Goal: Information Seeking & Learning: Learn about a topic

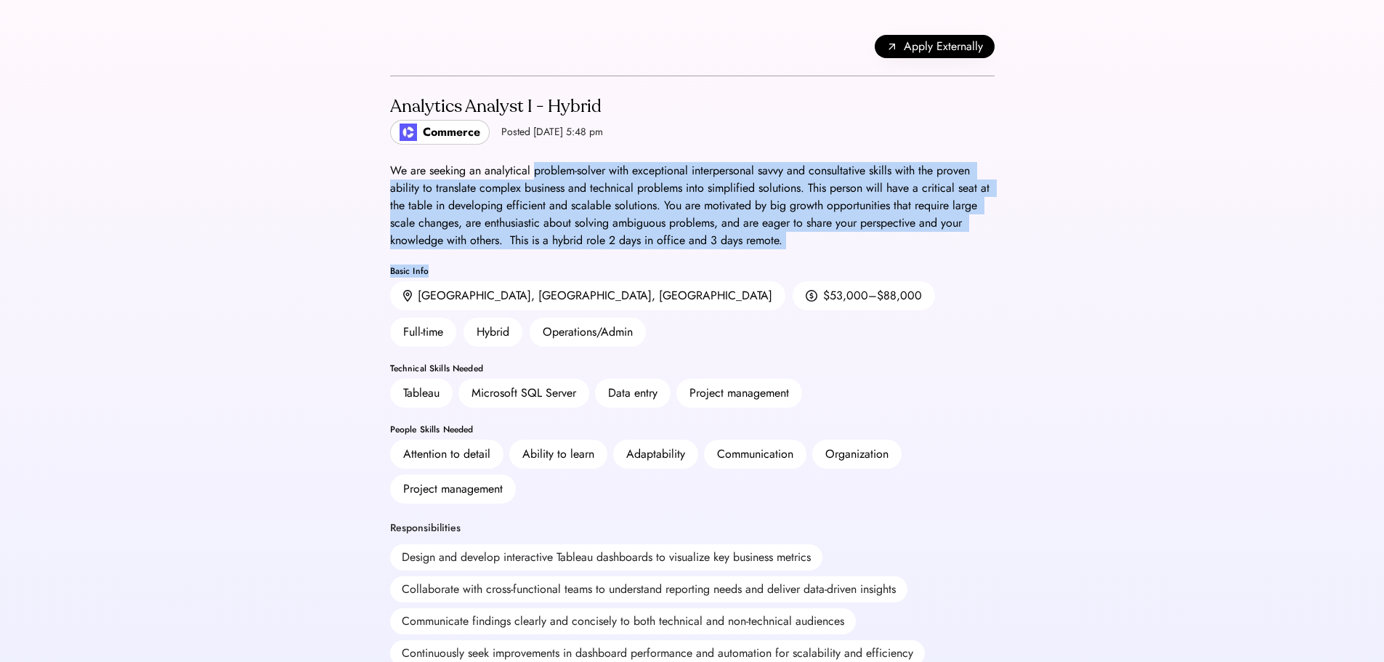
drag, startPoint x: 559, startPoint y: 179, endPoint x: 775, endPoint y: 263, distance: 232.4
click at [738, 234] on div "We are seeking an analytical problem-solver with exceptional interpersonal savv…" at bounding box center [692, 205] width 605 height 87
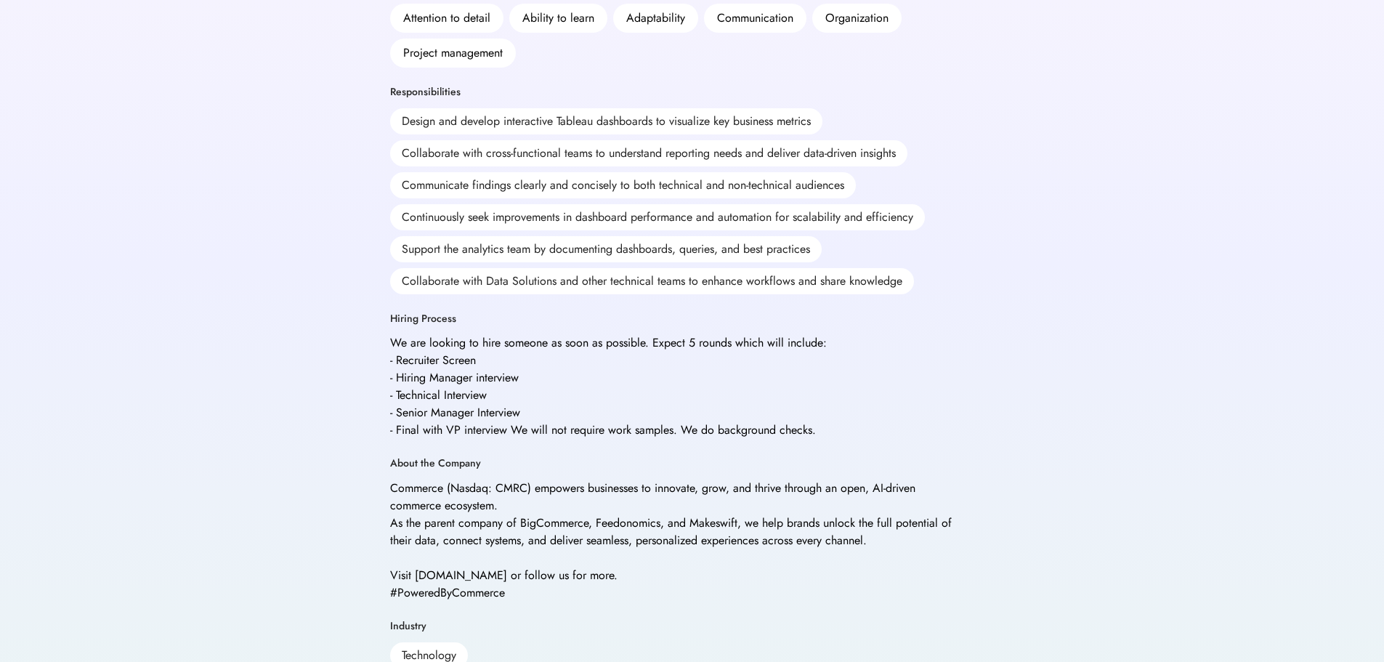
scroll to position [509, 0]
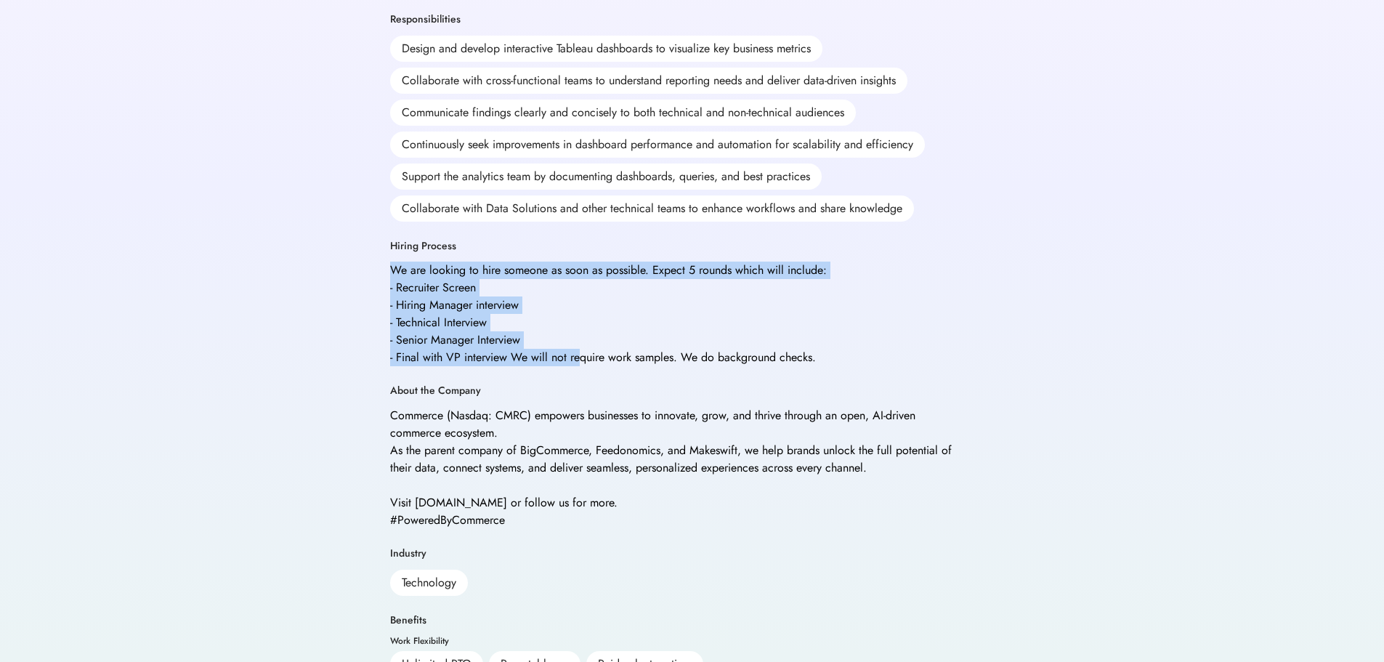
drag, startPoint x: 387, startPoint y: 230, endPoint x: 578, endPoint y: 329, distance: 216.1
click at [578, 329] on div "Back Apply Externally Analytics Analyst I - Hybrid Commerce Posted [DATE] 5:48 …" at bounding box center [692, 190] width 639 height 1398
click at [578, 329] on div "We are looking to hire someone as soon as possible. Expect 5 rounds which will …" at bounding box center [608, 314] width 437 height 105
drag, startPoint x: 436, startPoint y: 235, endPoint x: 590, endPoint y: 328, distance: 179.9
click at [590, 328] on div "We are looking to hire someone as soon as possible. Expect 5 rounds which will …" at bounding box center [608, 314] width 437 height 105
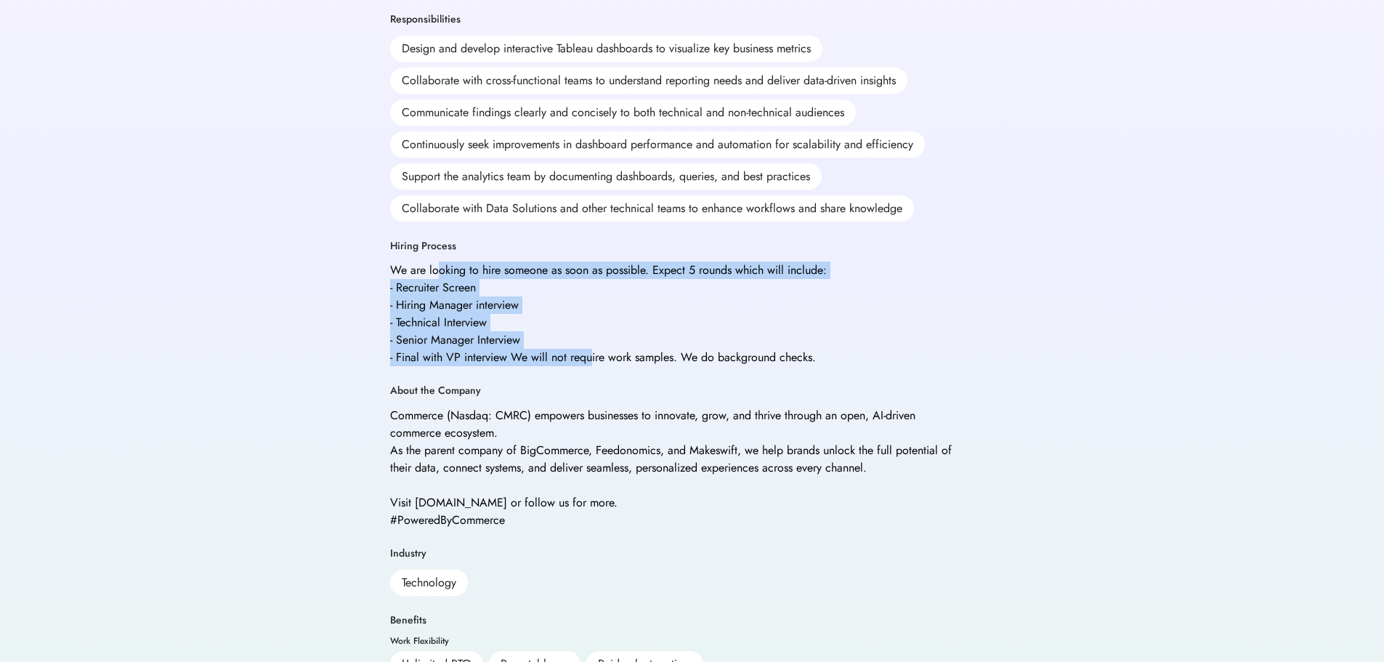
click at [590, 328] on div "We are looking to hire someone as soon as possible. Expect 5 rounds which will …" at bounding box center [608, 314] width 437 height 105
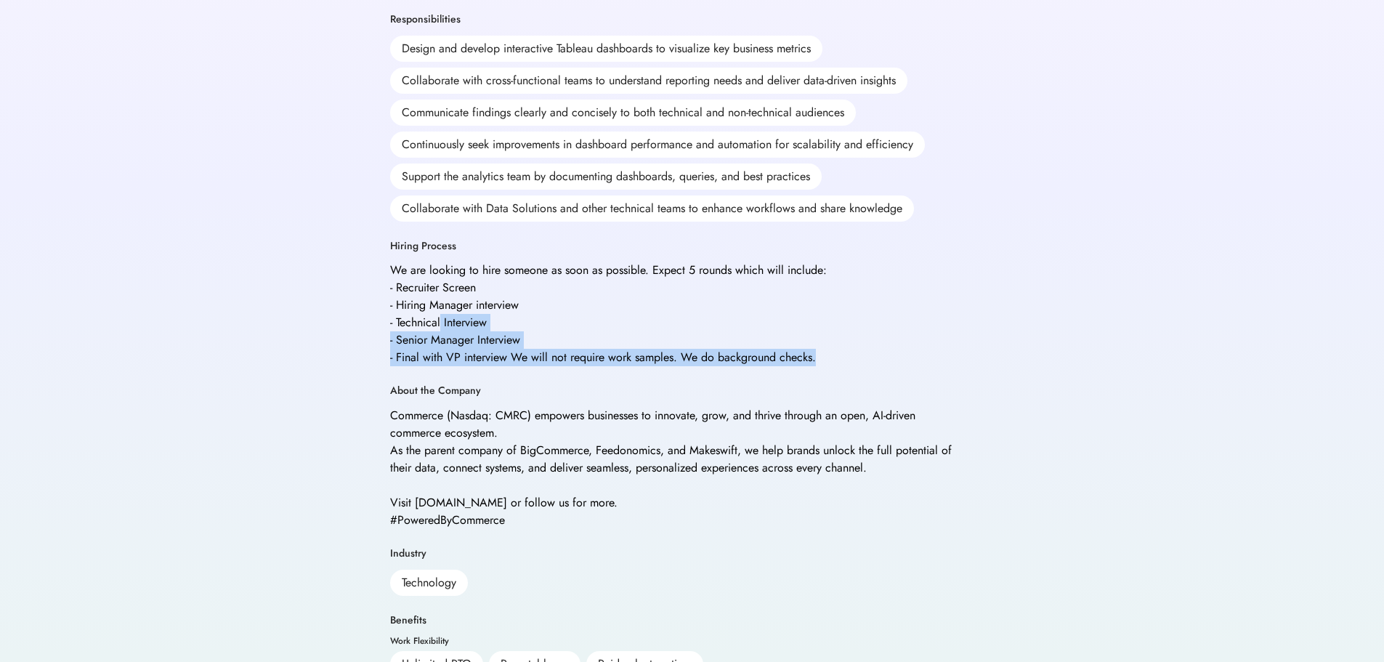
drag, startPoint x: 440, startPoint y: 294, endPoint x: 828, endPoint y: 329, distance: 389.6
click at [828, 329] on div "Hiring Process We are looking to hire someone as soon as possible. Expect 5 rou…" at bounding box center [673, 303] width 567 height 128
click at [810, 327] on div "We are looking to hire someone as soon as possible. Expect 5 rounds which will …" at bounding box center [608, 314] width 437 height 105
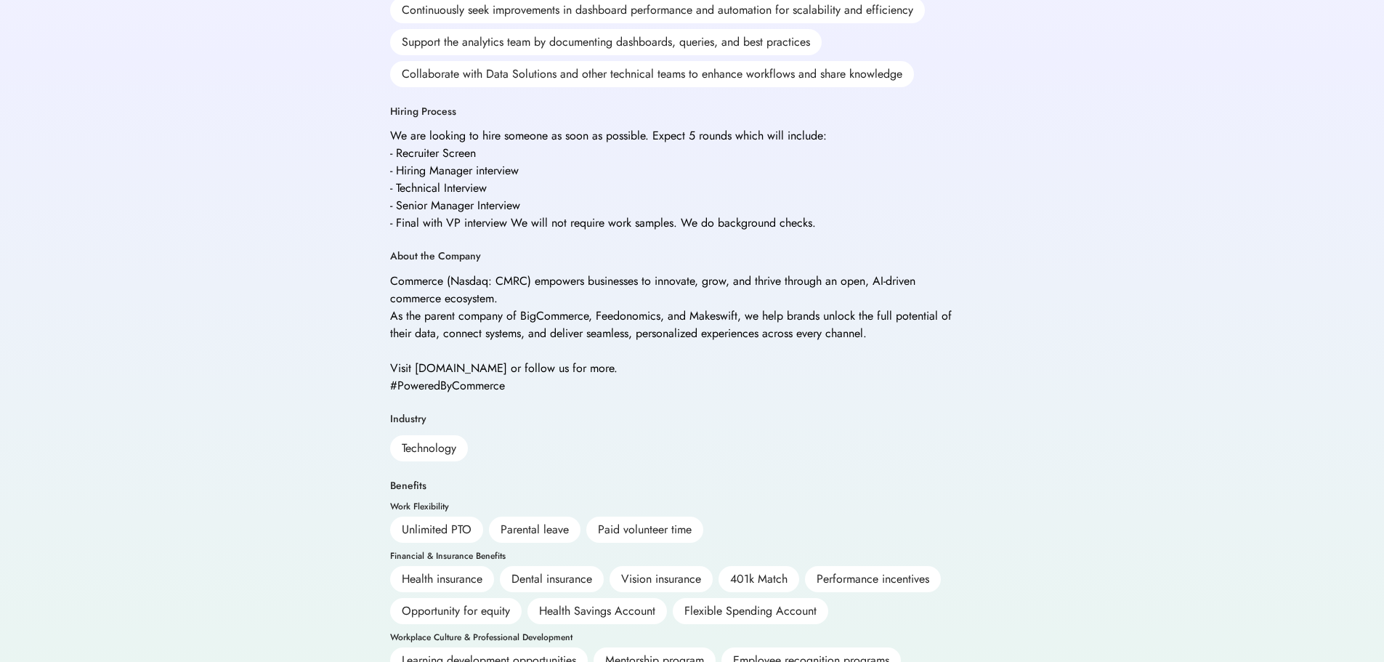
scroll to position [654, 0]
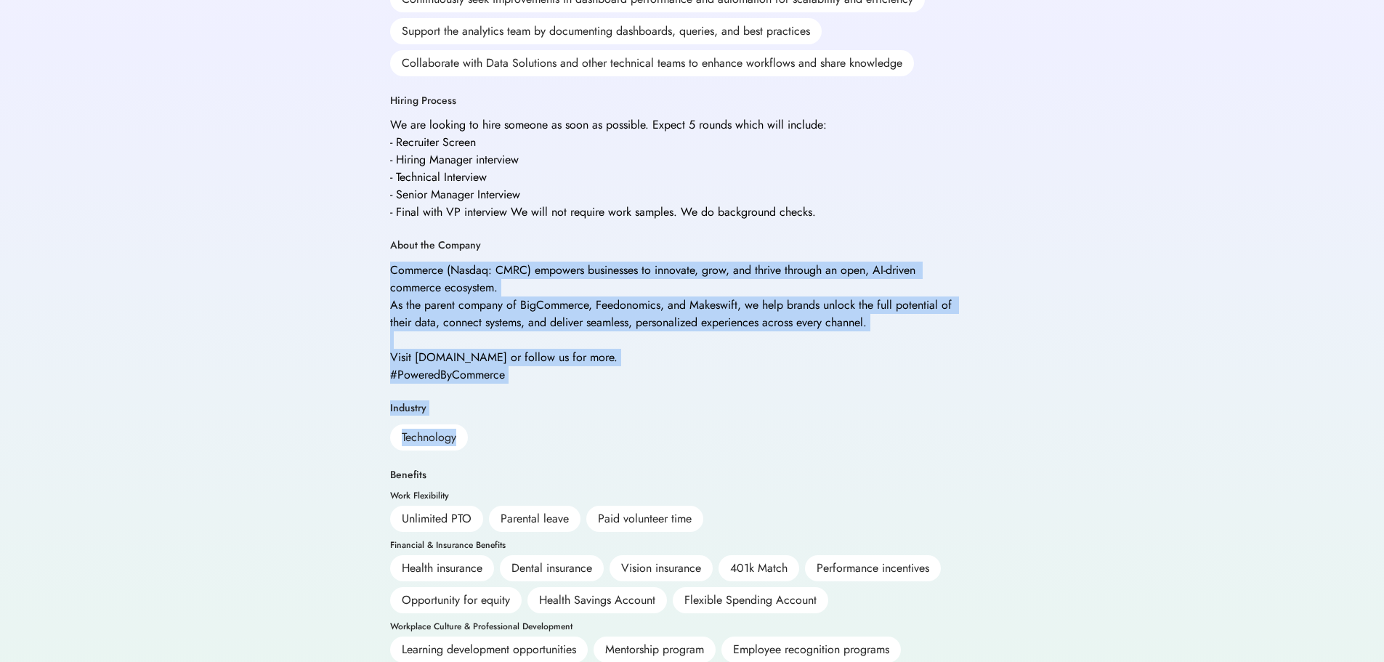
drag, startPoint x: 423, startPoint y: 278, endPoint x: 614, endPoint y: 374, distance: 214.2
click at [614, 374] on div "Analytics Analyst I - Hybrid Commerce Posted [DATE] 5:48 pm We are seeking an a…" at bounding box center [692, 74] width 605 height 1304
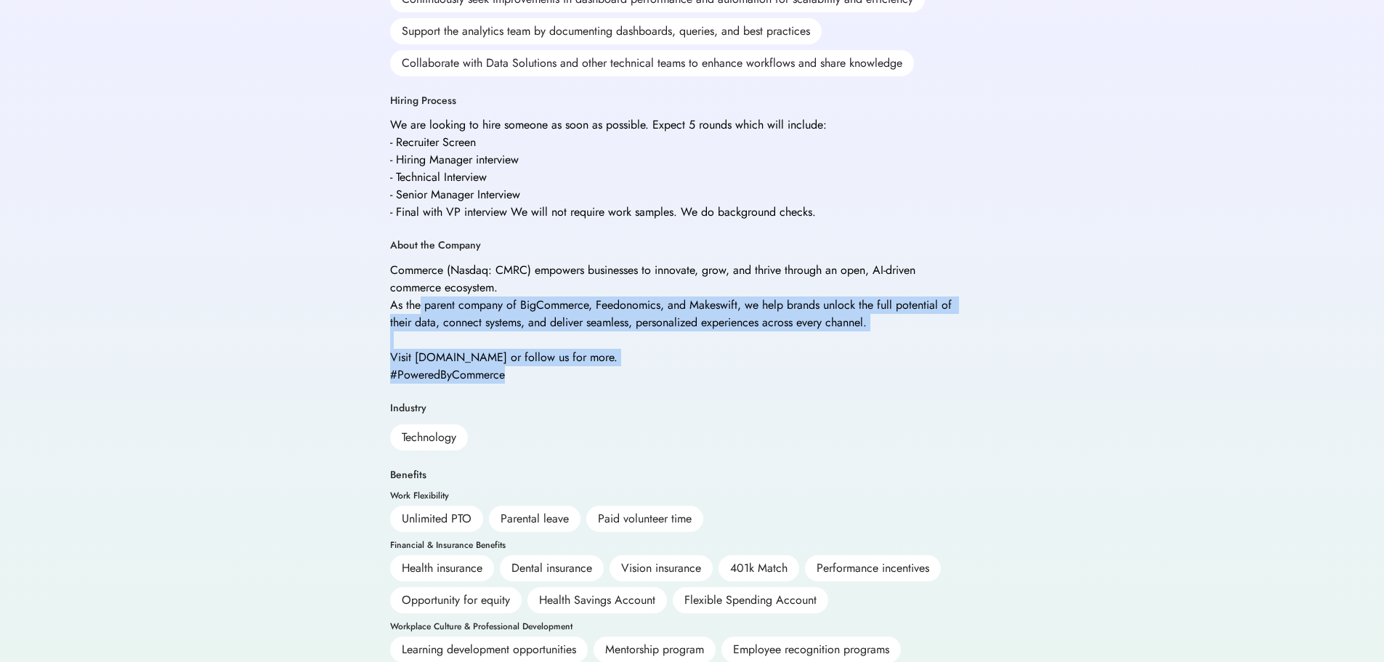
drag, startPoint x: 555, startPoint y: 357, endPoint x: 419, endPoint y: 294, distance: 150.2
click at [419, 294] on div "Commerce (Nasdaq: CMRC) empowers businesses to innovate, grow, and thrive throu…" at bounding box center [673, 323] width 567 height 122
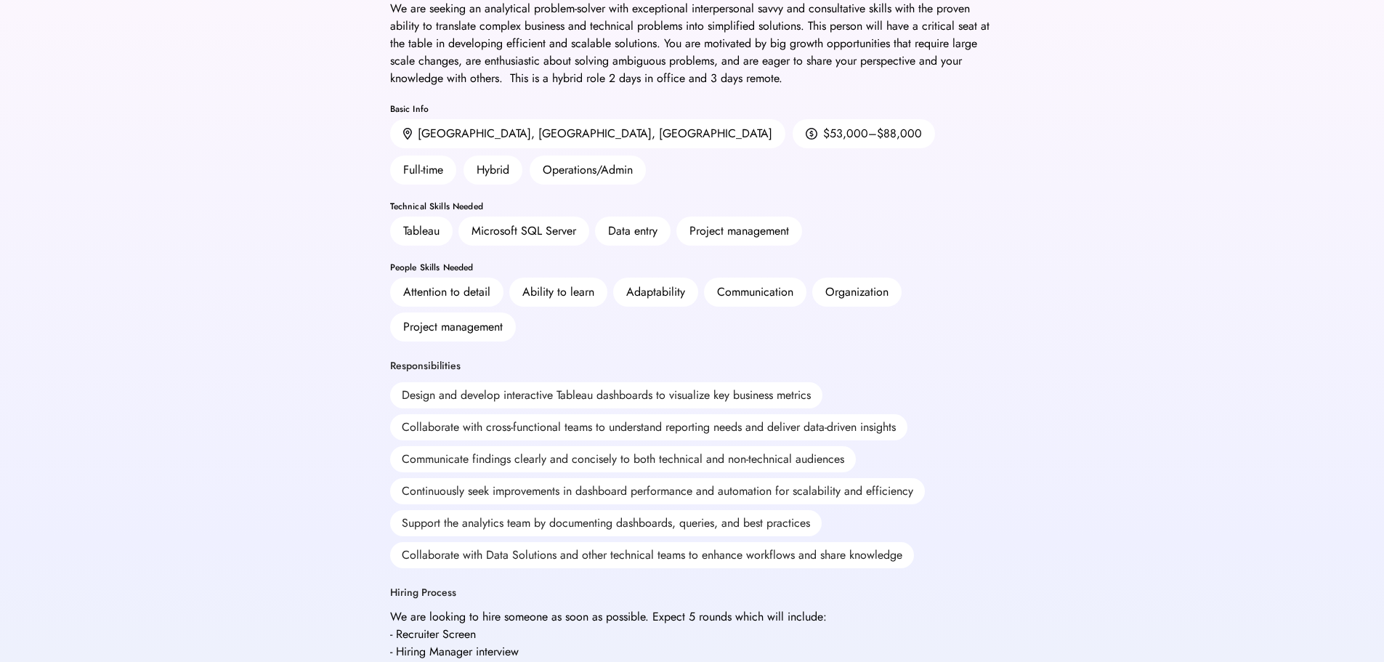
scroll to position [136, 0]
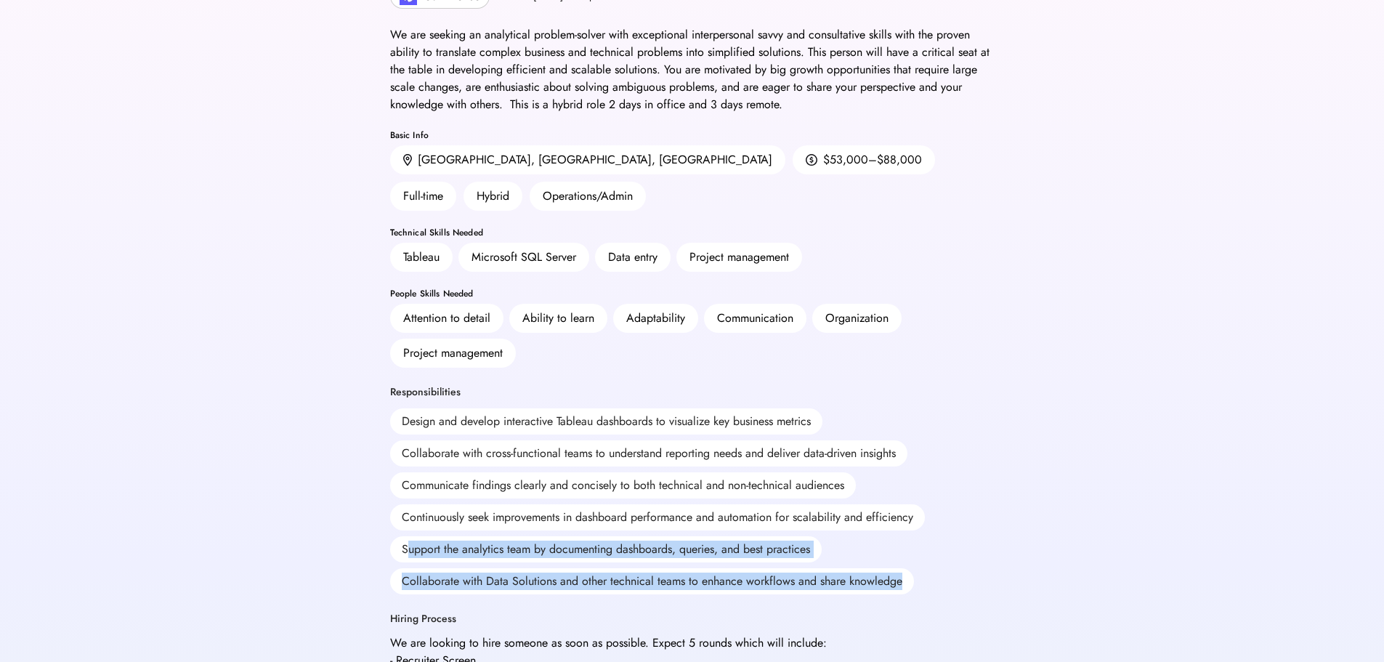
drag, startPoint x: 406, startPoint y: 512, endPoint x: 894, endPoint y: 514, distance: 487.6
click at [902, 516] on div "Design and develop interactive Tableau dashboards to visualize key business met…" at bounding box center [673, 501] width 567 height 186
click at [808, 536] on div "Support the analytics team by documenting dashboards, queries, and best practic…" at bounding box center [606, 549] width 432 height 26
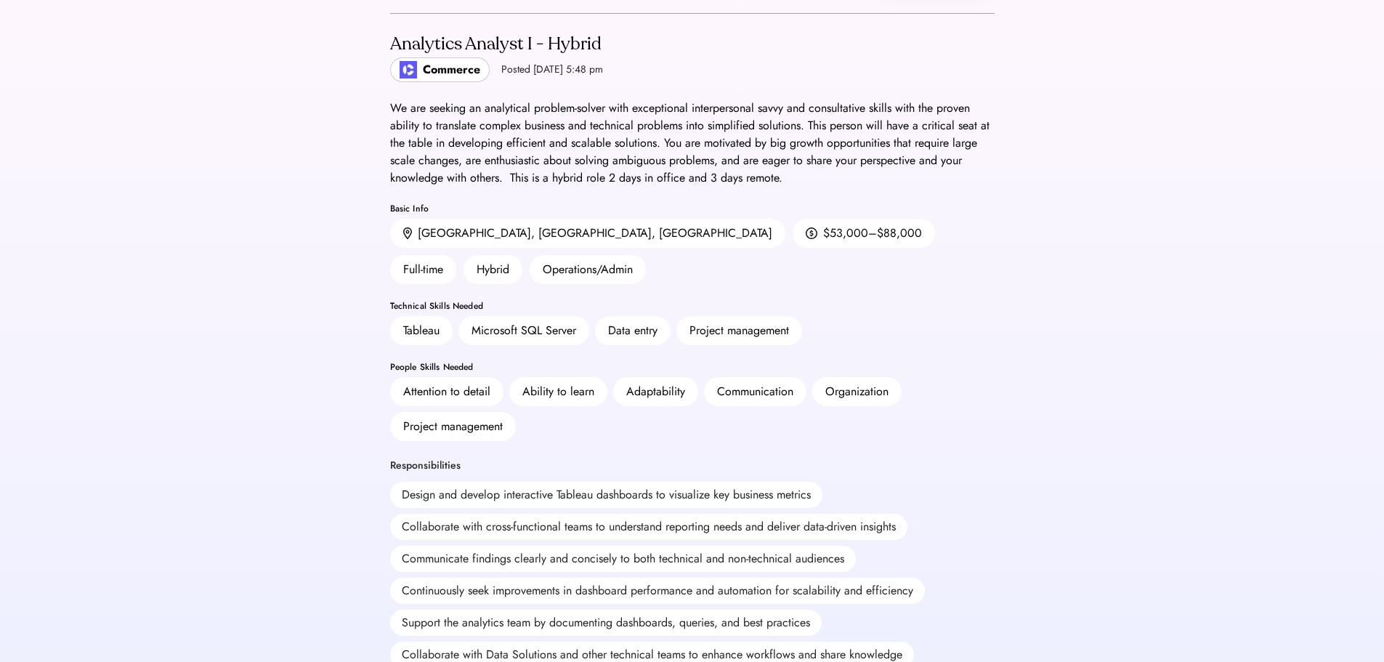
scroll to position [0, 0]
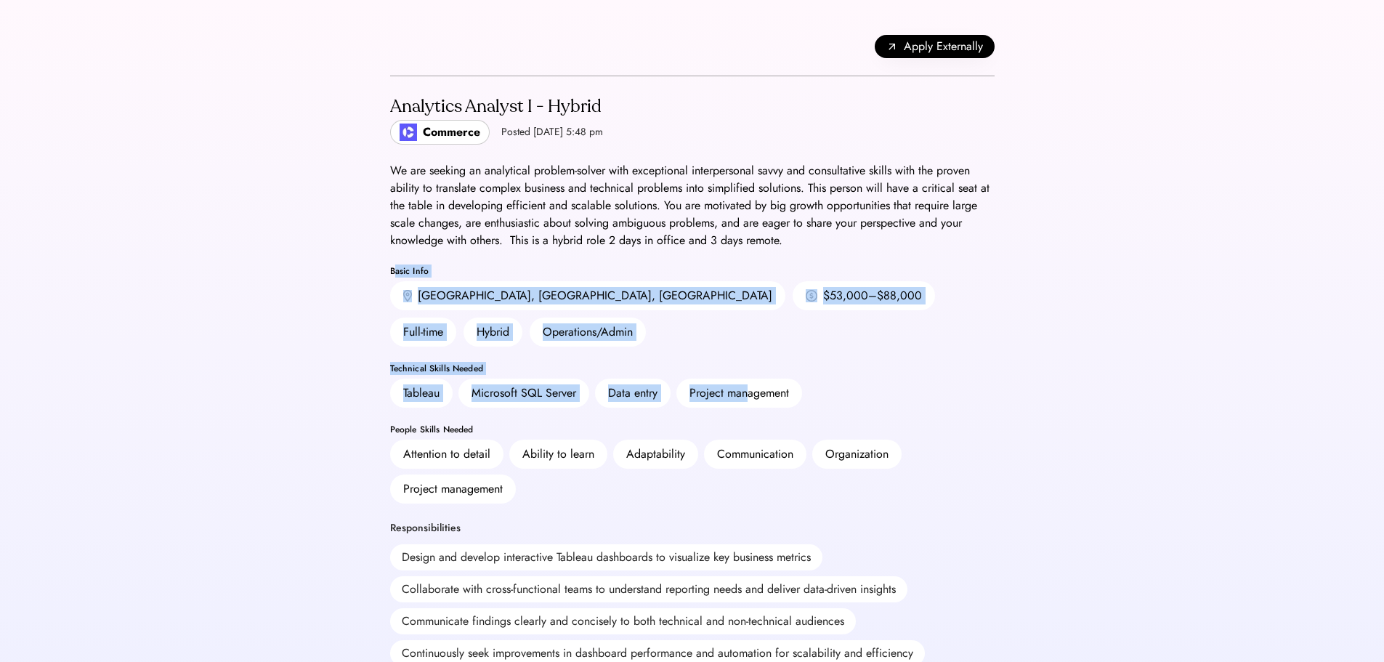
drag, startPoint x: 395, startPoint y: 258, endPoint x: 751, endPoint y: 363, distance: 372.0
click at [751, 384] on div "Project management" at bounding box center [740, 392] width 100 height 17
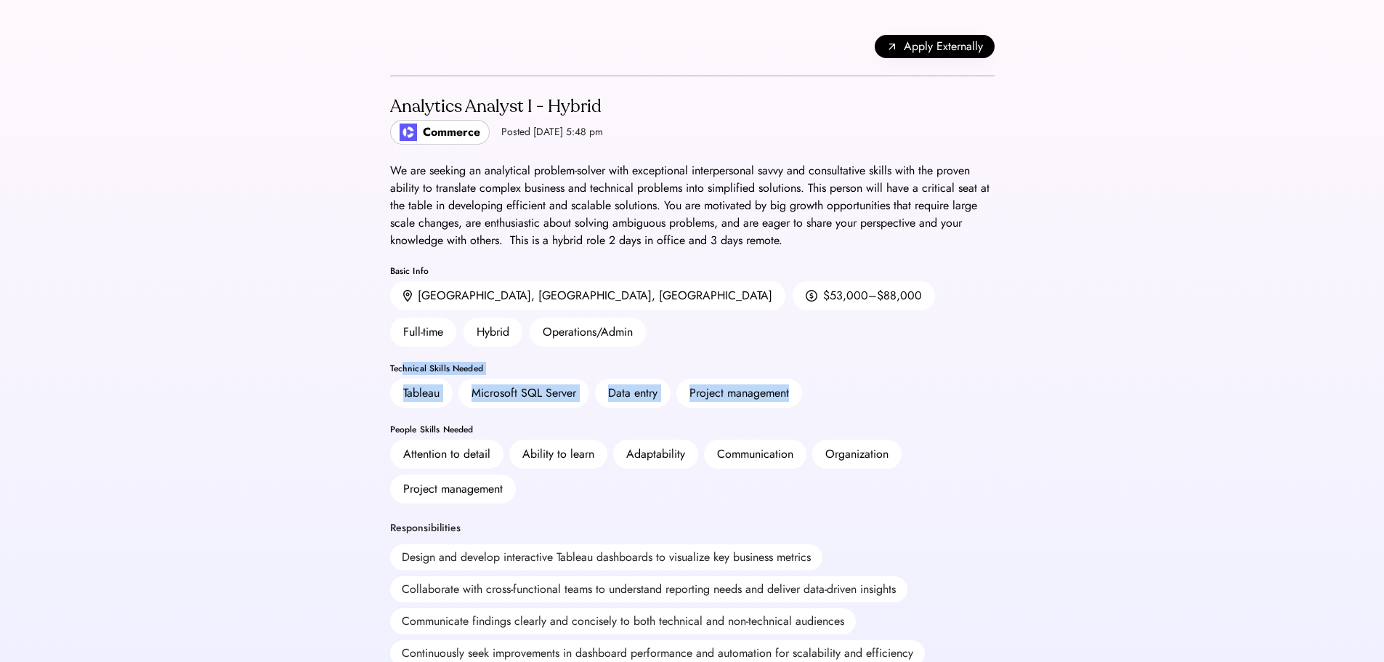
drag, startPoint x: 403, startPoint y: 337, endPoint x: 879, endPoint y: 373, distance: 476.6
click at [769, 384] on div "Project management" at bounding box center [740, 392] width 100 height 17
drag, startPoint x: 833, startPoint y: 360, endPoint x: 362, endPoint y: 321, distance: 473.2
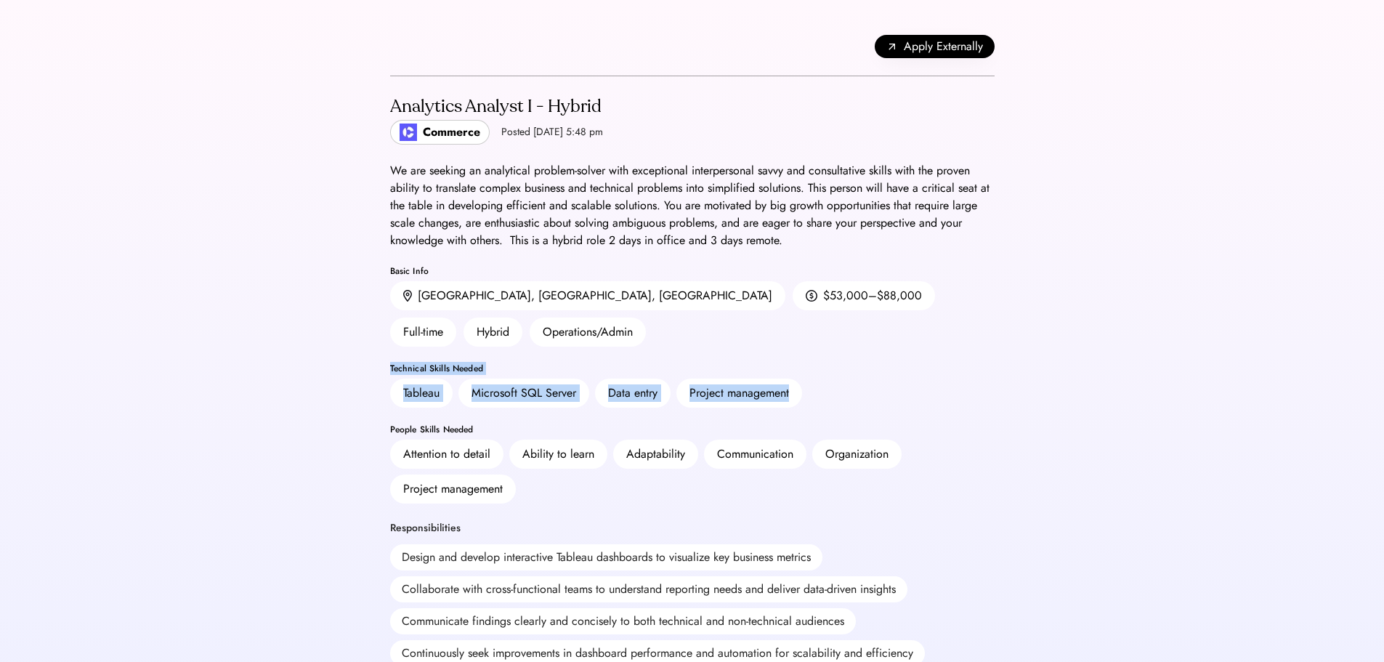
click at [459, 364] on div "Technical Skills Needed" at bounding box center [692, 368] width 605 height 9
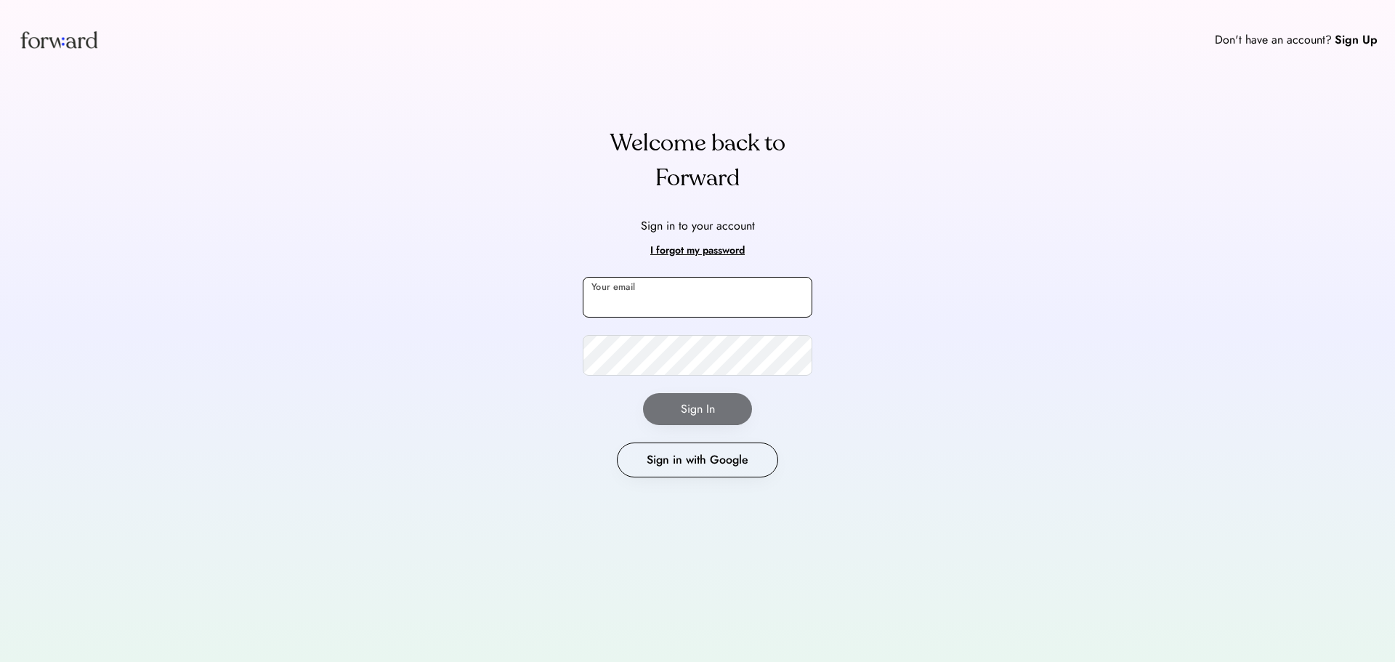
click at [661, 307] on input "email" at bounding box center [698, 297] width 230 height 41
type input "**********"
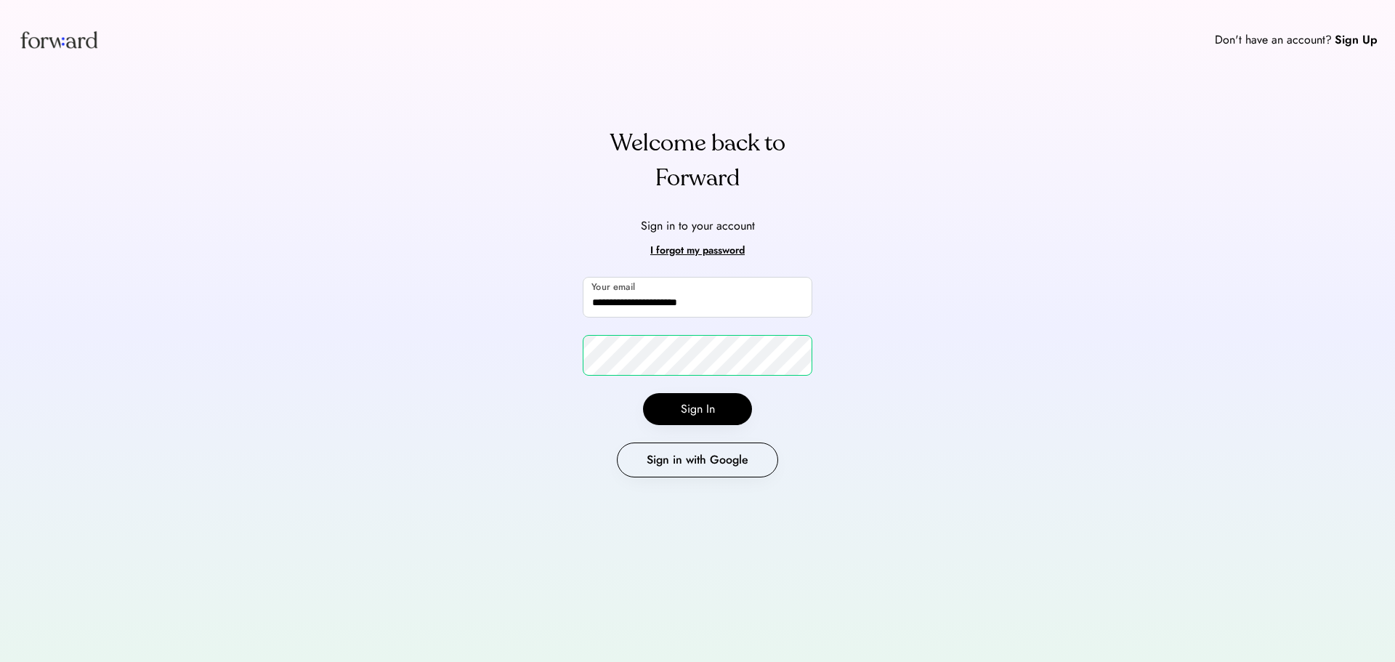
click at [511, 364] on div "**********" at bounding box center [697, 331] width 1395 height 662
click at [410, 162] on div "**********" at bounding box center [697, 331] width 1395 height 662
